Goal: Find specific fact: Find specific fact

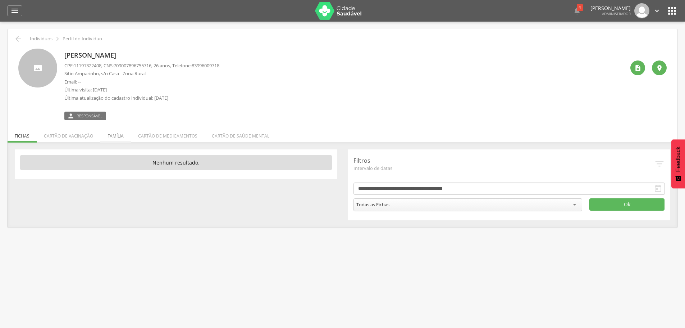
click at [109, 137] on li "Família" at bounding box center [115, 134] width 31 height 17
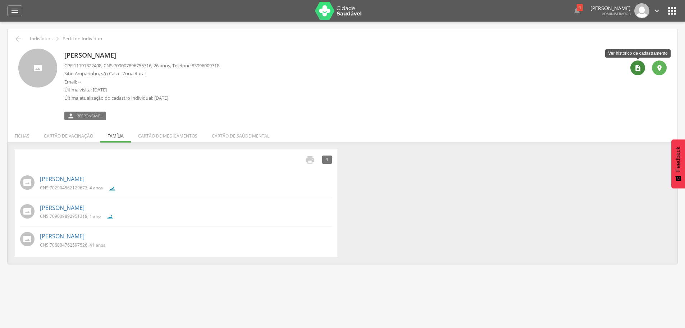
click at [637, 68] on icon "" at bounding box center [638, 67] width 7 height 7
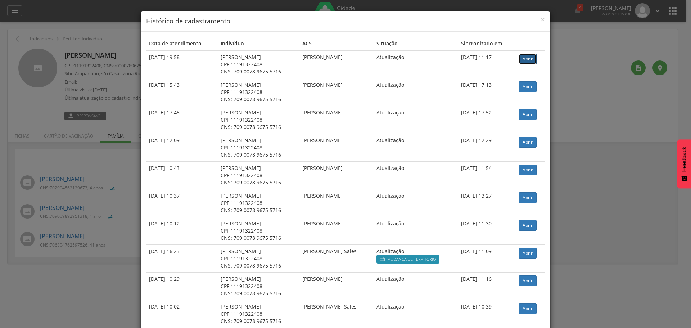
click at [519, 58] on link "Abrir" at bounding box center [527, 59] width 18 height 11
drag, startPoint x: 280, startPoint y: 71, endPoint x: 232, endPoint y: 68, distance: 47.6
click at [232, 68] on div "CNS: 709 0078 9675 5716" at bounding box center [259, 71] width 76 height 7
copy div "709 0078 9675 5716"
click at [608, 123] on div "× Histórico de cadastramento Data de atendimento Indivíduo ACS Situação Sincron…" at bounding box center [345, 164] width 691 height 328
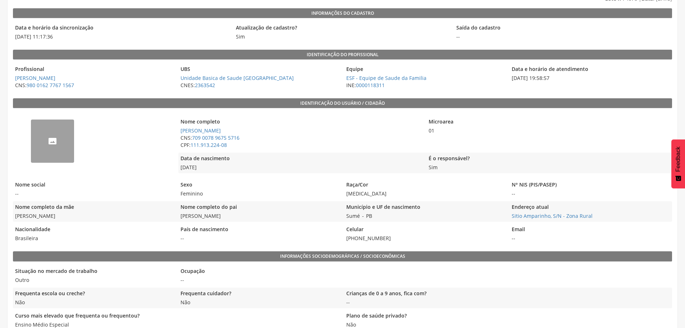
scroll to position [72, 0]
